Goal: Task Accomplishment & Management: Check status

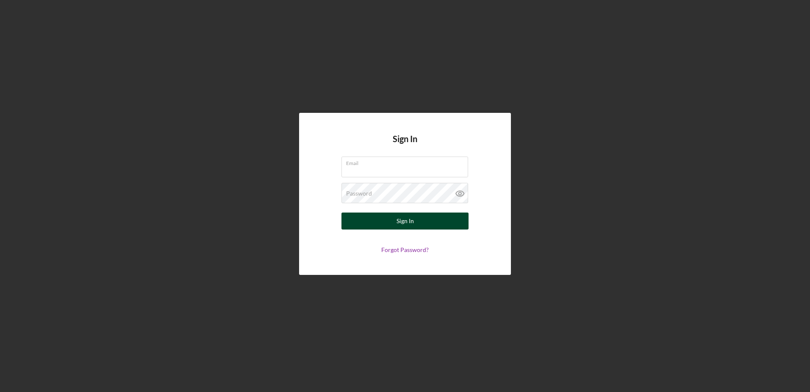
type input "[EMAIL_ADDRESS][DOMAIN_NAME]"
click at [412, 217] on div "Sign In" at bounding box center [405, 220] width 17 height 17
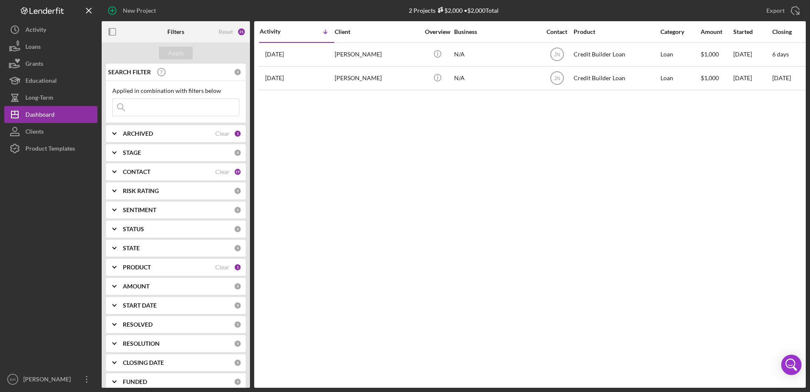
click at [128, 133] on b "ARCHIVED" at bounding box center [138, 133] width 30 height 7
click at [126, 133] on b "ARCHIVED" at bounding box center [138, 133] width 30 height 7
click at [132, 173] on b "CONTACT" at bounding box center [137, 171] width 28 height 7
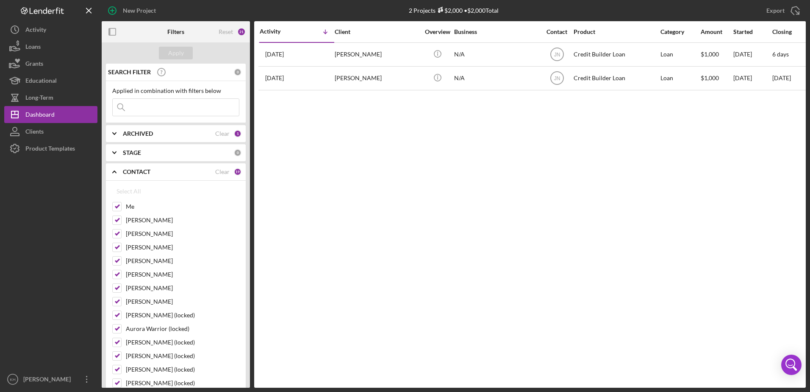
click at [132, 173] on b "CONTACT" at bounding box center [137, 171] width 28 height 7
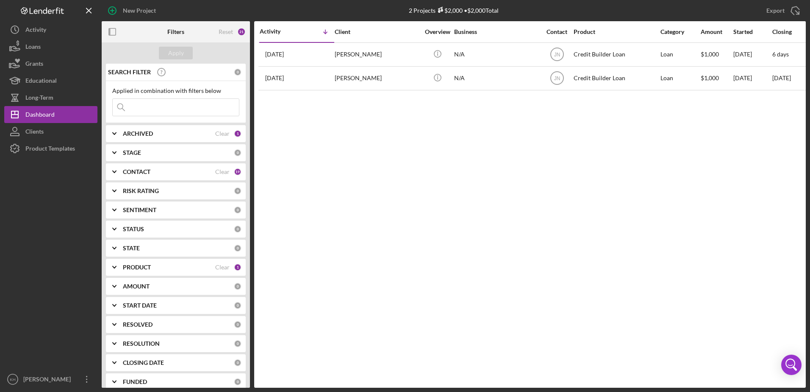
click at [146, 266] on b "PRODUCT" at bounding box center [137, 267] width 28 height 7
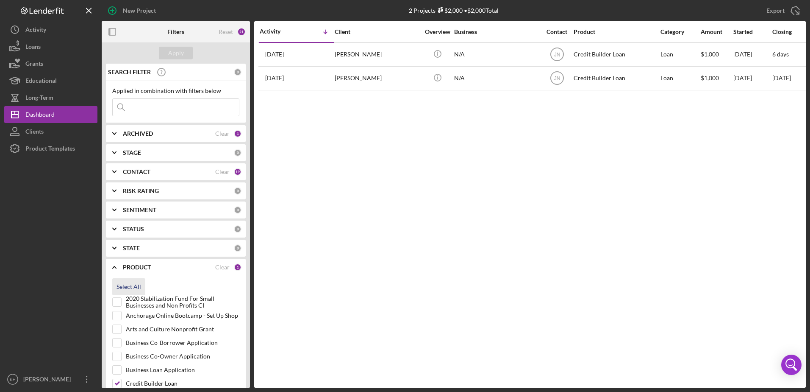
click at [127, 287] on div "Select All" at bounding box center [129, 286] width 25 height 17
checkbox input "true"
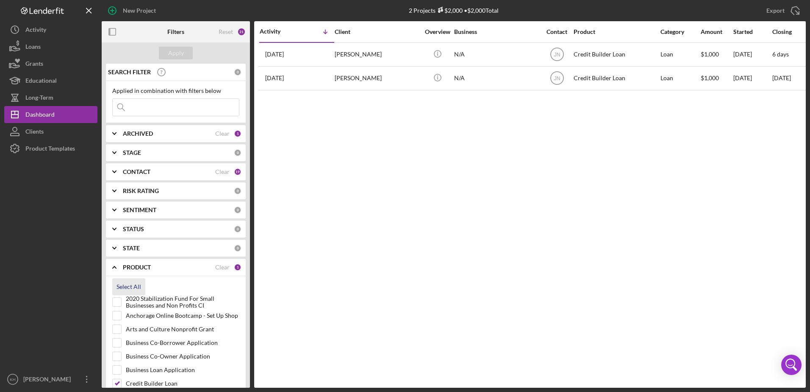
checkbox input "true"
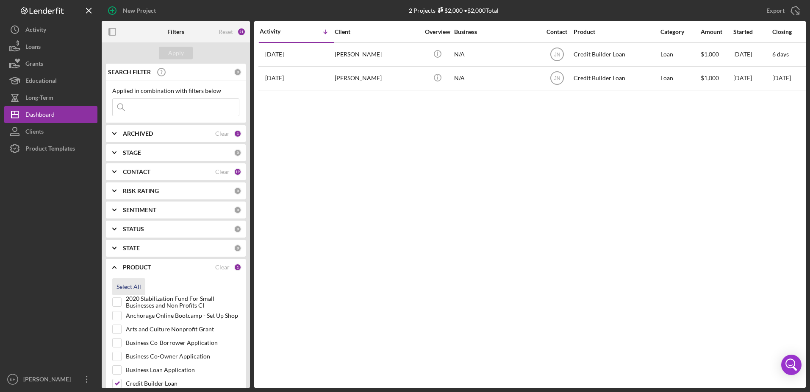
checkbox input "true"
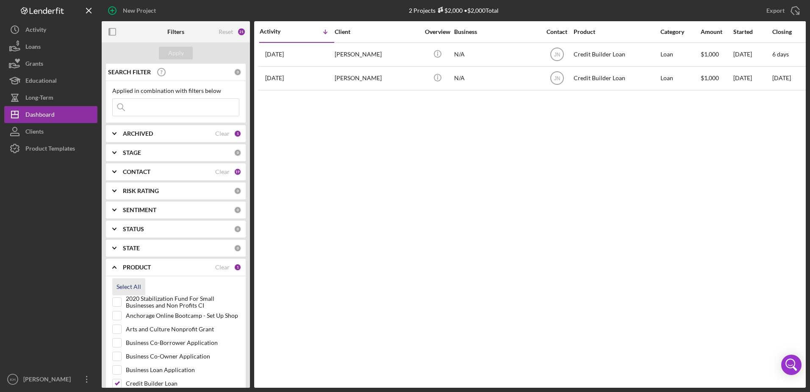
checkbox input "true"
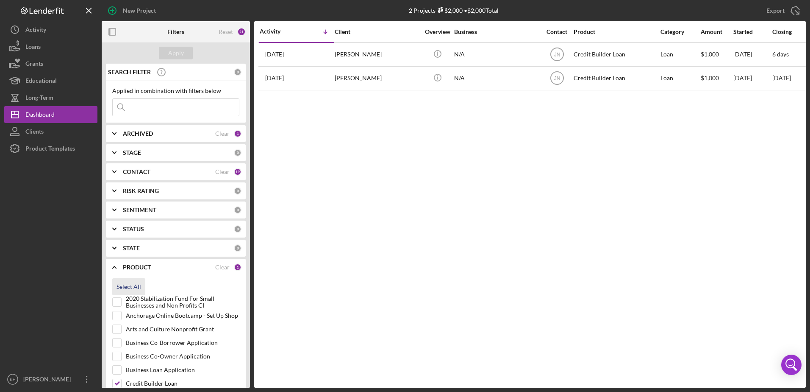
checkbox input "true"
click at [148, 106] on input at bounding box center [176, 107] width 126 height 17
type input "found"
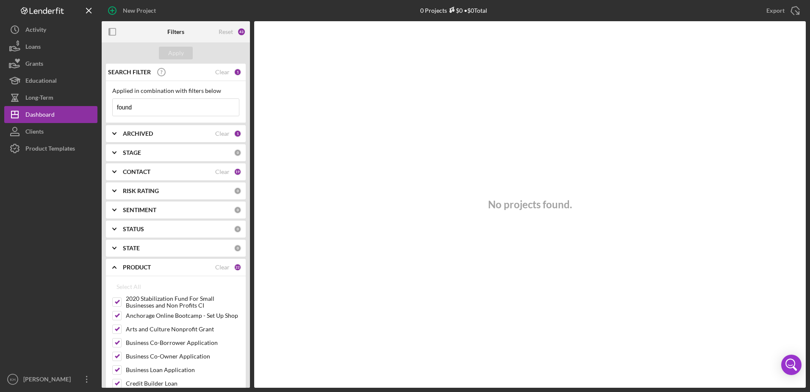
click at [149, 110] on input "found" at bounding box center [176, 107] width 126 height 17
click at [147, 109] on input "found" at bounding box center [176, 107] width 126 height 17
click at [173, 52] on div "Apply" at bounding box center [176, 53] width 16 height 13
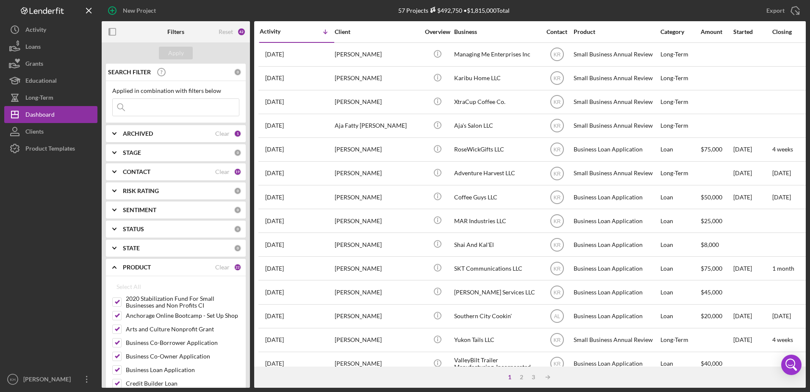
click at [145, 106] on input at bounding box center [176, 107] width 126 height 17
type input "found"
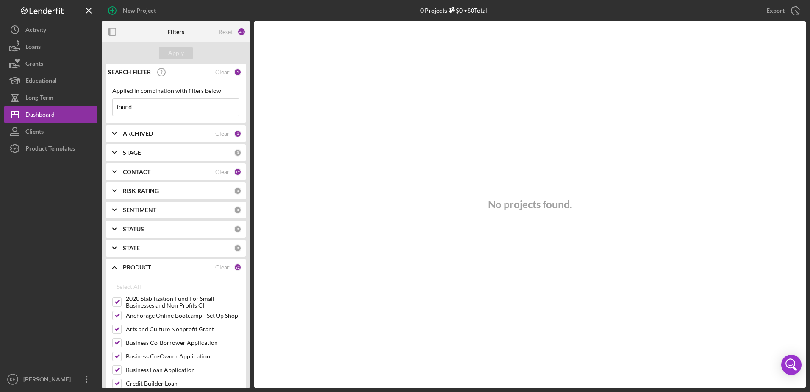
drag, startPoint x: 155, startPoint y: 107, endPoint x: 98, endPoint y: 103, distance: 56.5
click at [98, 103] on div "New Project 0 Projects $0 • $0 Total Export Icon/Export Filters Reset 43 Apply …" at bounding box center [405, 193] width 802 height 387
type input "foraged"
click at [151, 132] on b "ARCHIVED" at bounding box center [138, 133] width 30 height 7
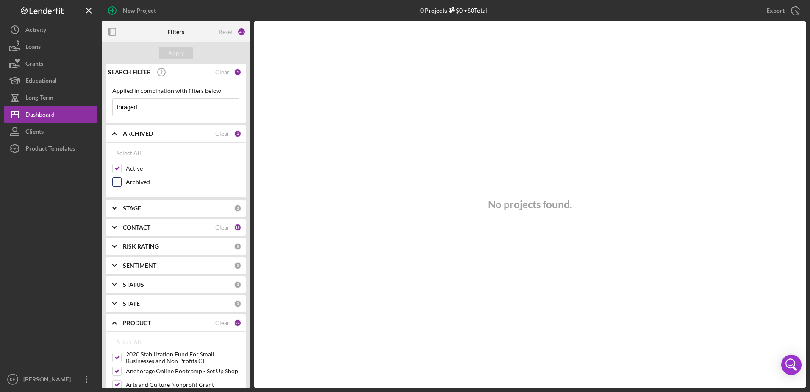
click at [114, 183] on input "Archived" at bounding box center [117, 182] width 8 height 8
checkbox input "true"
click at [173, 47] on div "Apply" at bounding box center [176, 53] width 16 height 13
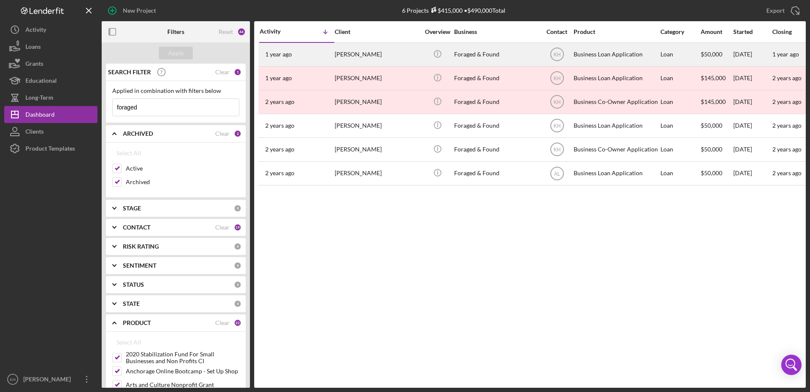
click at [337, 58] on div "[PERSON_NAME]" at bounding box center [377, 54] width 85 height 22
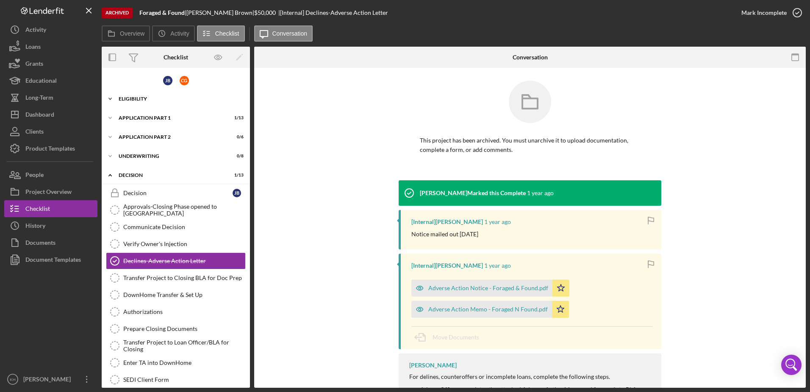
click at [135, 103] on div "Icon/Expander Eligibility 8 / 31" at bounding box center [176, 98] width 148 height 17
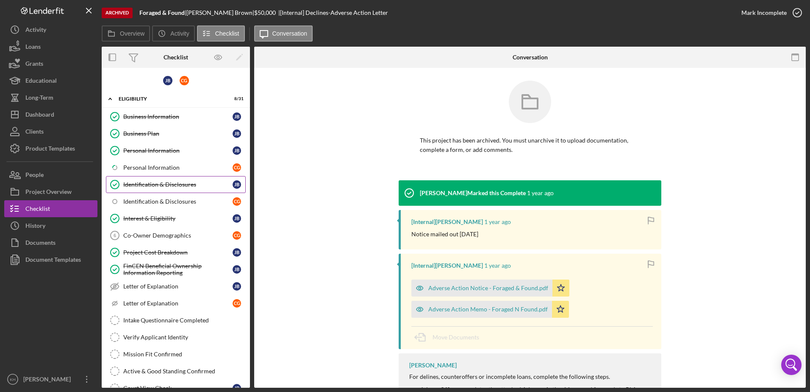
click at [173, 186] on div "Identification & Disclosures" at bounding box center [177, 184] width 109 height 7
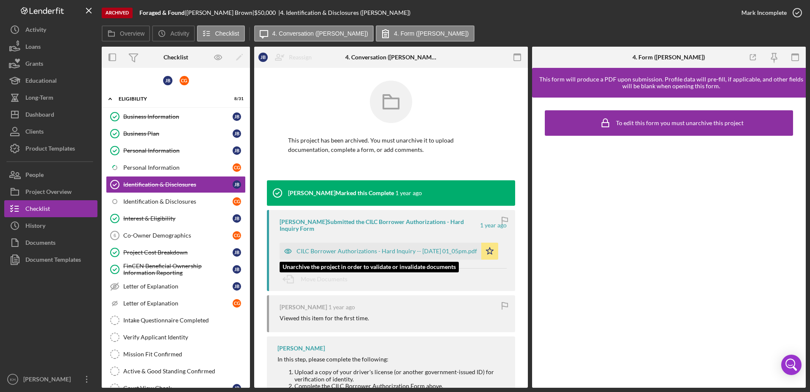
click at [382, 247] on div "CILC Borrower Authorizations - Hard Inquiry -- [DATE] 01_05pm.pdf" at bounding box center [387, 250] width 181 height 7
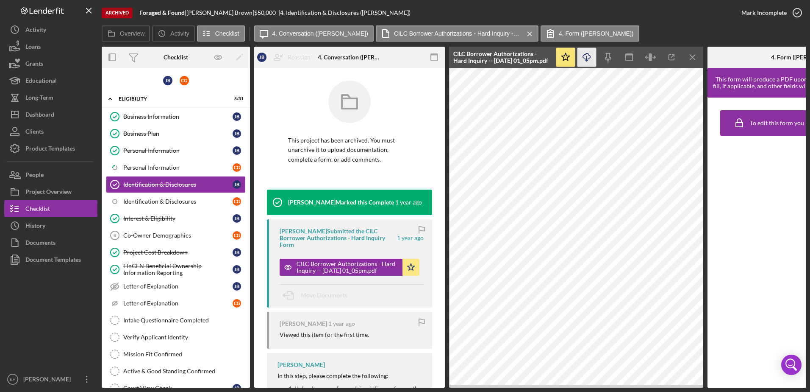
click at [587, 58] on icon "Icon/Download" at bounding box center [587, 57] width 19 height 19
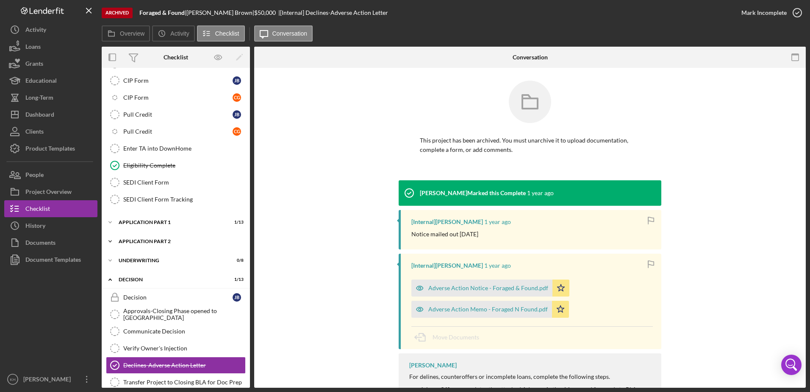
scroll to position [563, 0]
